Goal: Information Seeking & Learning: Learn about a topic

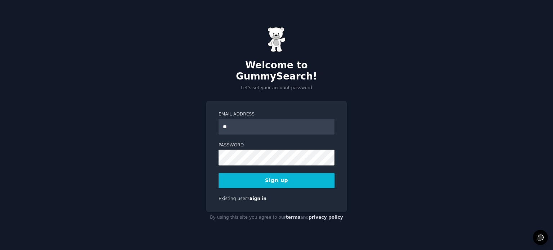
type input "**********"
click at [267, 174] on button "Sign up" at bounding box center [277, 180] width 116 height 15
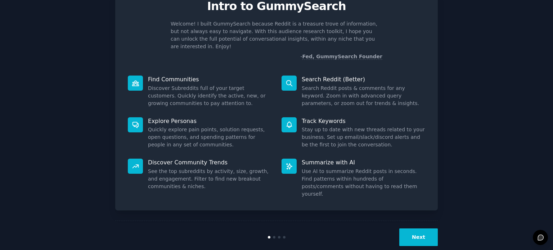
scroll to position [30, 0]
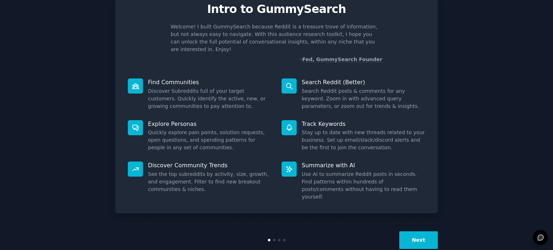
click at [417, 232] on button "Next" at bounding box center [418, 241] width 39 height 18
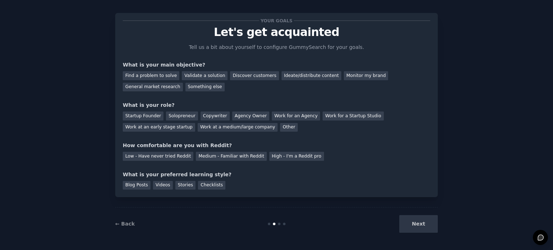
click at [413, 221] on div "Next" at bounding box center [384, 224] width 108 height 18
click at [150, 89] on div "General market research" at bounding box center [153, 87] width 60 height 9
click at [147, 114] on div "Startup Founder" at bounding box center [143, 116] width 41 height 9
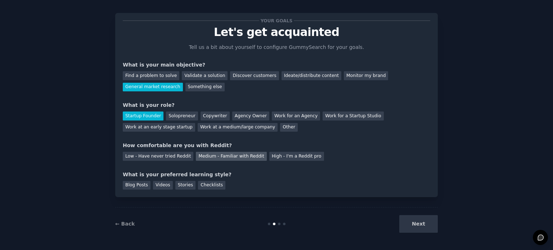
click at [242, 154] on div "Medium - Familiar with Reddit" at bounding box center [231, 156] width 71 height 9
click at [140, 184] on div "Blog Posts" at bounding box center [137, 185] width 28 height 9
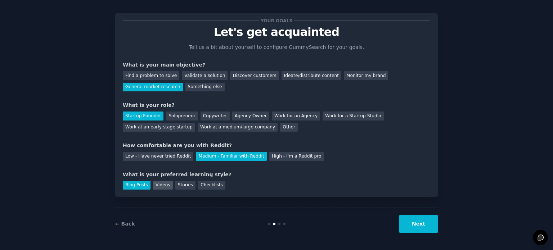
click at [161, 183] on div "Videos" at bounding box center [163, 185] width 20 height 9
click at [140, 184] on div "Blog Posts" at bounding box center [137, 185] width 28 height 9
click at [426, 229] on button "Next" at bounding box center [418, 224] width 39 height 18
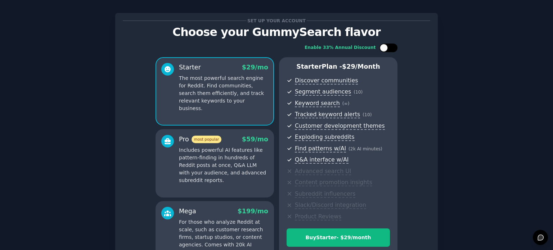
click at [390, 48] on div at bounding box center [392, 48] width 4 height 4
click at [383, 45] on div at bounding box center [388, 48] width 18 height 9
click at [391, 45] on div at bounding box center [388, 48] width 18 height 9
checkbox input "true"
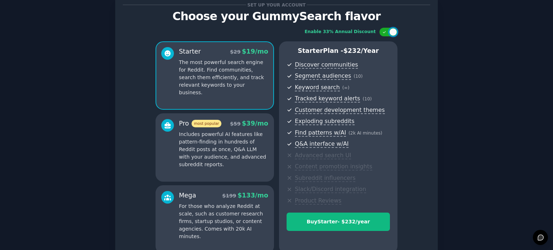
scroll to position [95, 0]
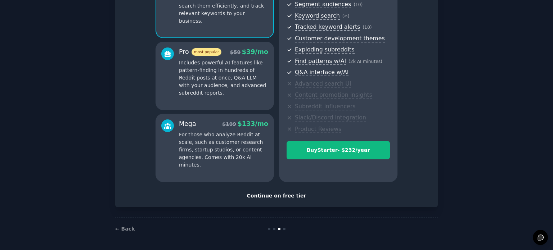
click at [275, 195] on div "Continue on free tier" at bounding box center [276, 196] width 307 height 8
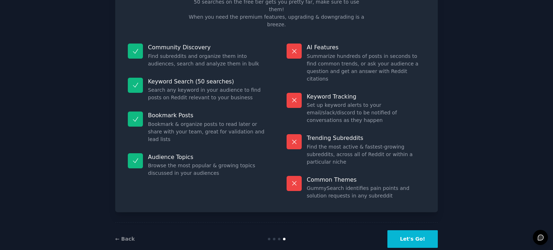
scroll to position [52, 0]
click at [406, 231] on button "Let's Go!" at bounding box center [412, 240] width 50 height 18
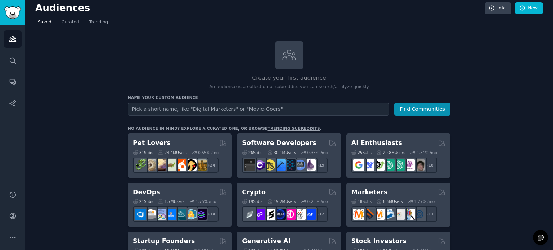
scroll to position [4, 0]
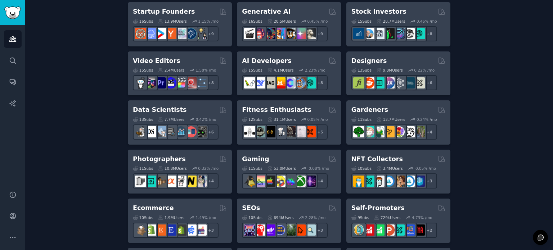
scroll to position [0, 0]
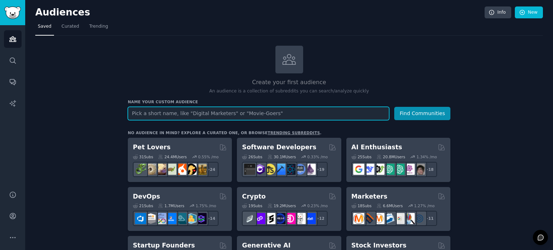
click at [153, 112] on input "text" at bounding box center [258, 113] width 261 height 13
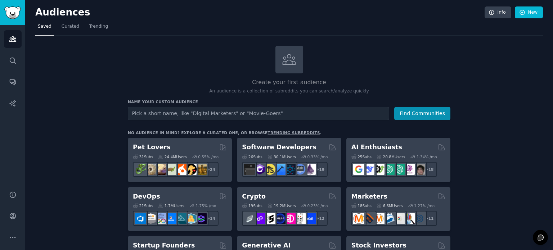
click at [72, 23] on span "Curated" at bounding box center [71, 26] width 18 height 6
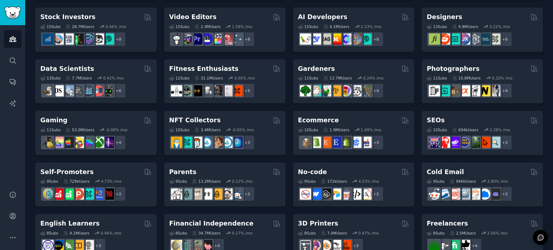
scroll to position [153, 0]
click at [159, 158] on div "Pet Lovers 31 Sub s 24.4M Users 0.55 % /mo + 24 Software Developers 26 Sub s 30…" at bounding box center [289, 158] width 508 height 509
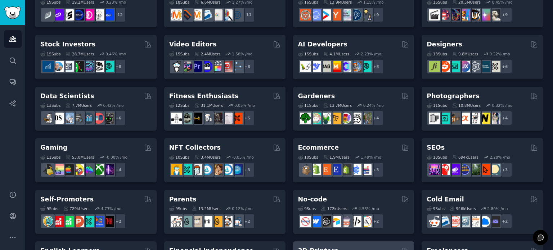
scroll to position [0, 0]
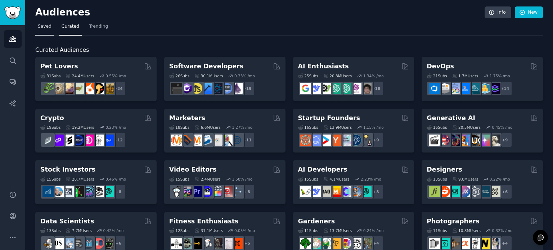
click at [40, 31] on link "Saved" at bounding box center [44, 28] width 19 height 15
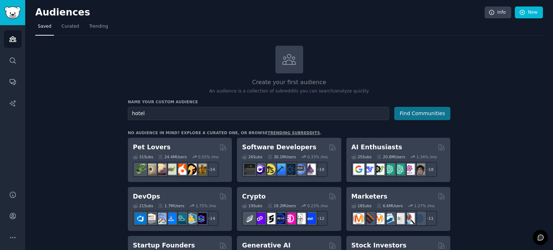
type input "hotel"
click at [417, 110] on button "Find Communities" at bounding box center [422, 113] width 56 height 13
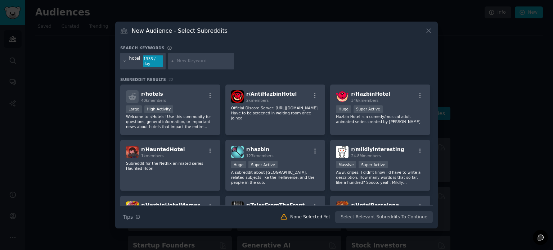
click at [123, 60] on icon at bounding box center [125, 61] width 4 height 4
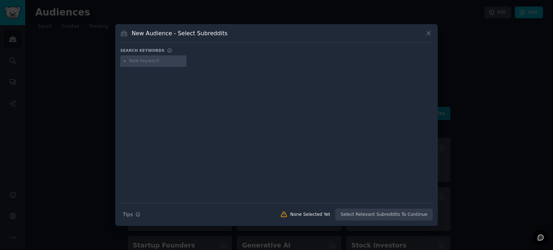
click at [151, 59] on input "text" at bounding box center [156, 61] width 55 height 6
type input "direct booking hotel"
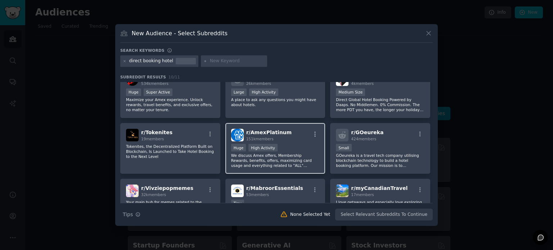
scroll to position [13, 0]
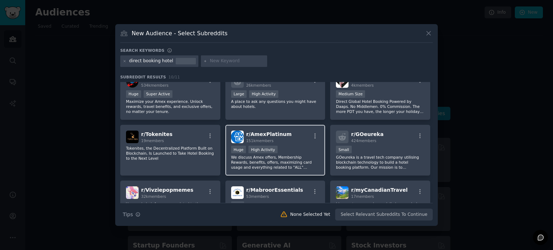
click at [295, 144] on div "r/ AmexPlatinum 151k members Huge High Activity We discuss Amex offers, Members…" at bounding box center [275, 150] width 100 height 51
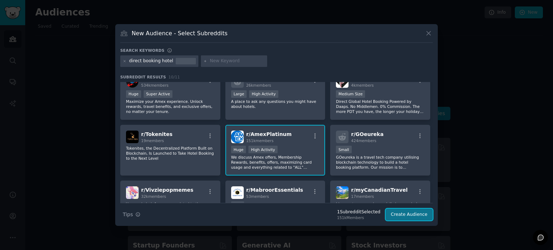
click at [412, 215] on button "Create Audience" at bounding box center [410, 215] width 48 height 12
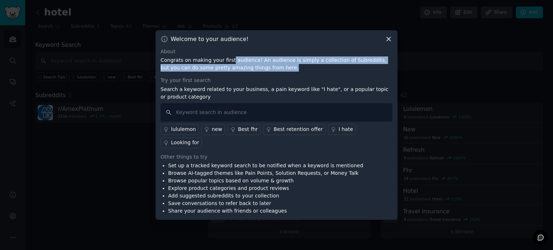
drag, startPoint x: 288, startPoint y: 69, endPoint x: 233, endPoint y: 57, distance: 56.8
click at [233, 57] on p "Congrats on making your first audience! An audience is simply a collection of S…" at bounding box center [277, 64] width 232 height 15
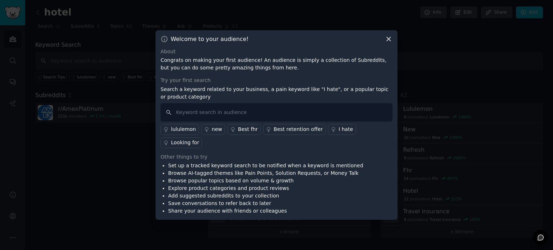
click at [225, 57] on p "Congrats on making your first audience! An audience is simply a collection of S…" at bounding box center [277, 64] width 232 height 15
click at [390, 40] on icon at bounding box center [389, 39] width 8 height 8
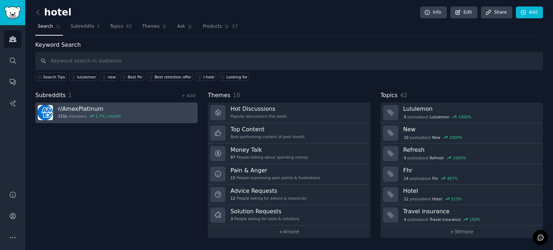
click at [85, 109] on h3 "r/ AmexPlatinum" at bounding box center [89, 109] width 63 height 8
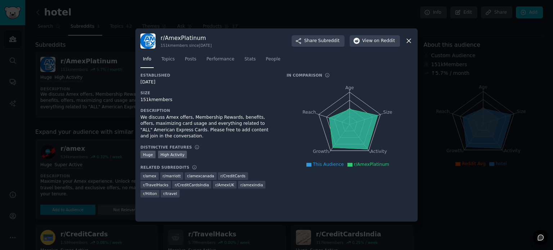
click at [408, 37] on icon at bounding box center [409, 41] width 8 height 8
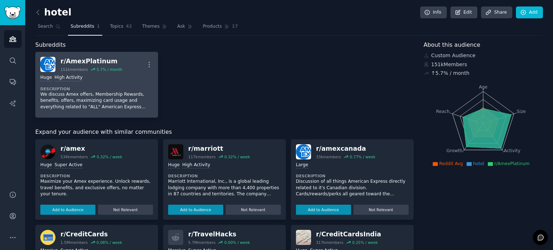
click at [98, 60] on div "r/ AmexPlatinum" at bounding box center [91, 61] width 62 height 9
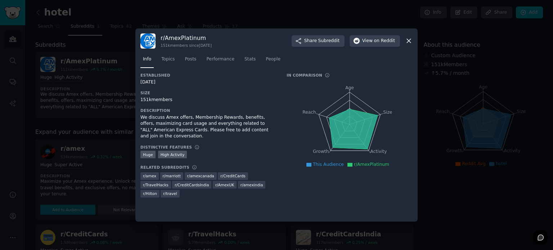
click at [410, 41] on icon at bounding box center [409, 41] width 8 height 8
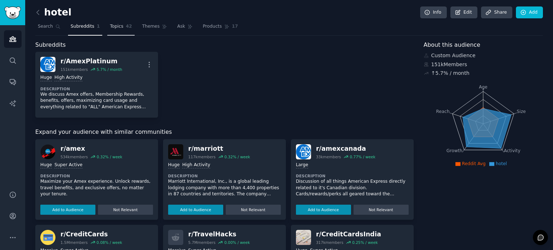
click at [122, 24] on link "Topics 42" at bounding box center [120, 28] width 27 height 15
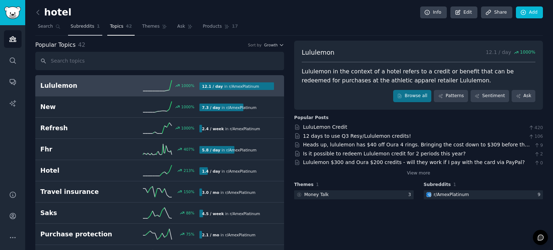
click at [78, 24] on span "Subreddits" at bounding box center [83, 26] width 24 height 6
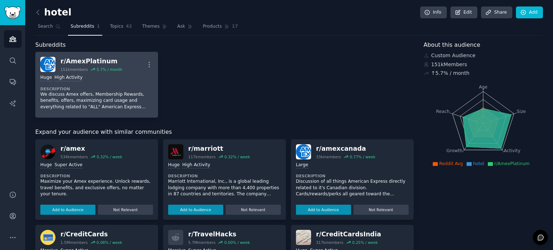
click at [102, 93] on p "We discuss Amex offers, Membership Rewards, benefits, offers, maximizing card u…" at bounding box center [96, 100] width 113 height 19
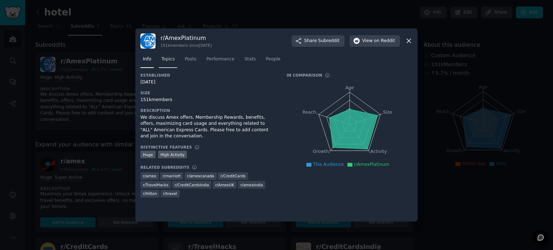
click at [171, 59] on span "Topics" at bounding box center [167, 59] width 13 height 6
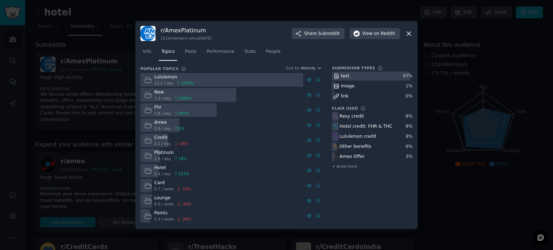
click at [157, 105] on div "Fhr" at bounding box center [171, 107] width 35 height 6
click at [191, 53] on span "Posts" at bounding box center [191, 52] width 12 height 6
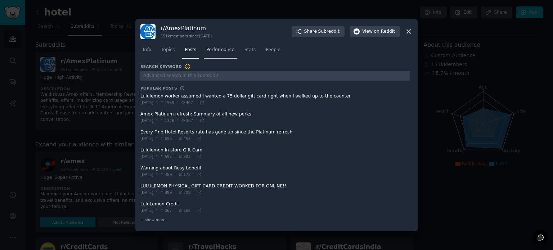
click at [218, 49] on span "Performance" at bounding box center [220, 50] width 28 height 6
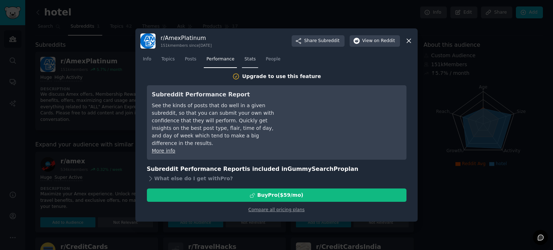
click at [246, 60] on span "Stats" at bounding box center [249, 59] width 11 height 6
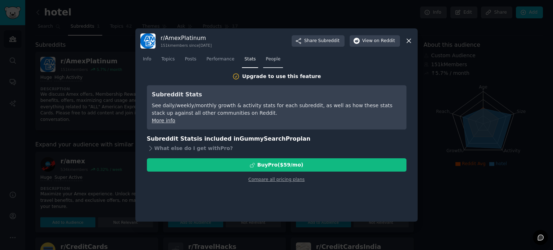
click at [266, 58] on span "People" at bounding box center [273, 59] width 15 height 6
click at [147, 56] on span "Info" at bounding box center [147, 59] width 8 height 6
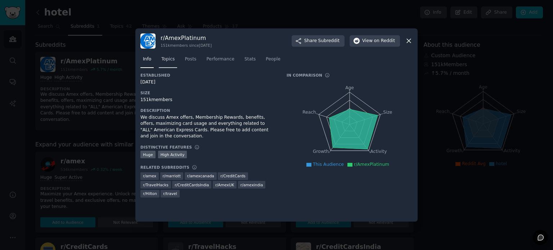
click at [163, 54] on link "Topics" at bounding box center [168, 61] width 18 height 15
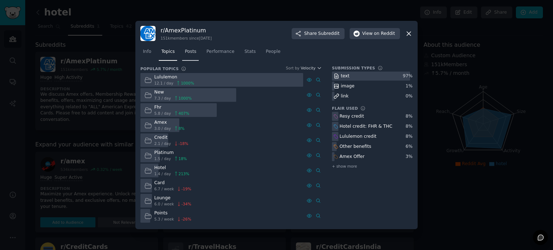
click at [189, 52] on span "Posts" at bounding box center [191, 52] width 12 height 6
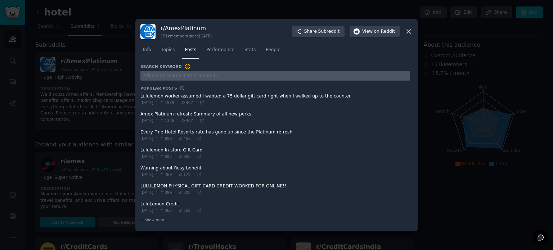
click at [157, 72] on input "text" at bounding box center [275, 76] width 270 height 10
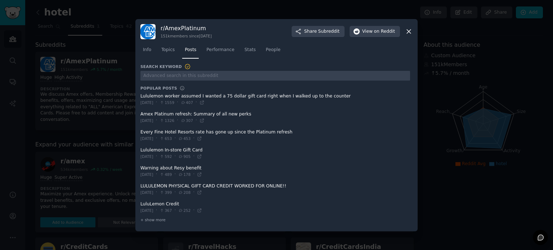
click at [241, 62] on div "Info Topics Posts Performance Stats People" at bounding box center [276, 51] width 272 height 24
click at [209, 96] on span at bounding box center [275, 100] width 270 height 18
click at [203, 102] on icon at bounding box center [201, 102] width 3 height 3
click at [151, 223] on div "+ show more" at bounding box center [275, 220] width 270 height 8
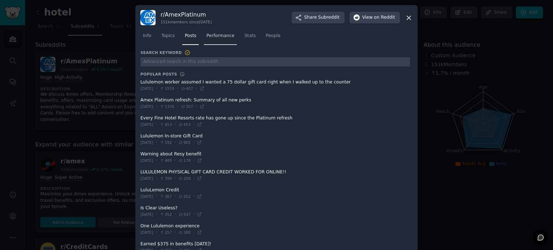
click at [219, 36] on span "Performance" at bounding box center [220, 36] width 28 height 6
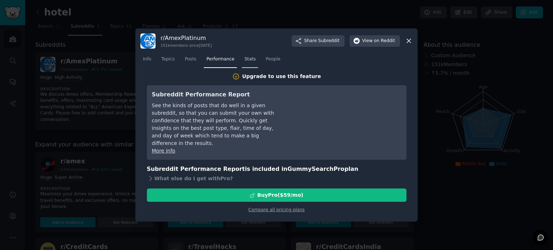
click at [248, 59] on span "Stats" at bounding box center [249, 59] width 11 height 6
